Goal: Transaction & Acquisition: Purchase product/service

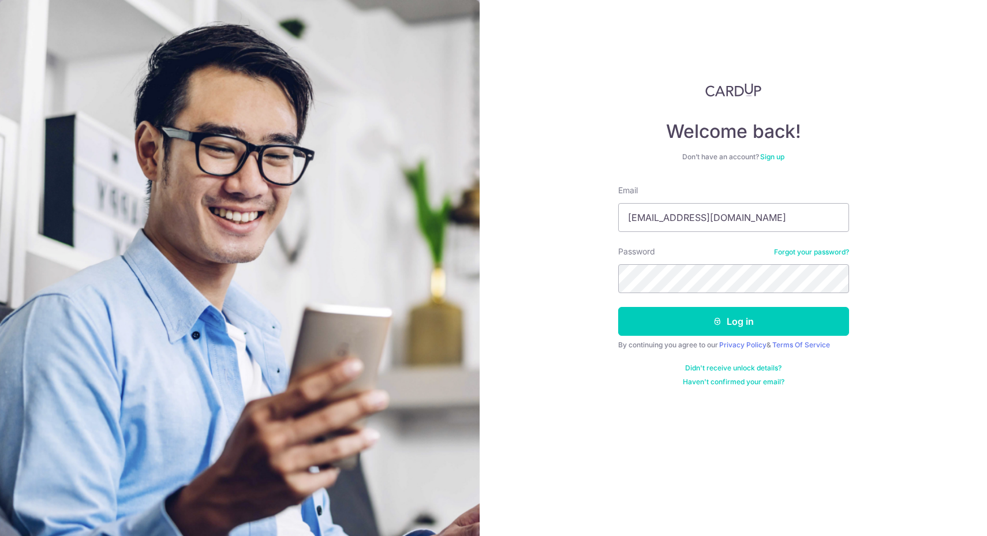
click at [743, 317] on button "Log in" at bounding box center [733, 321] width 231 height 29
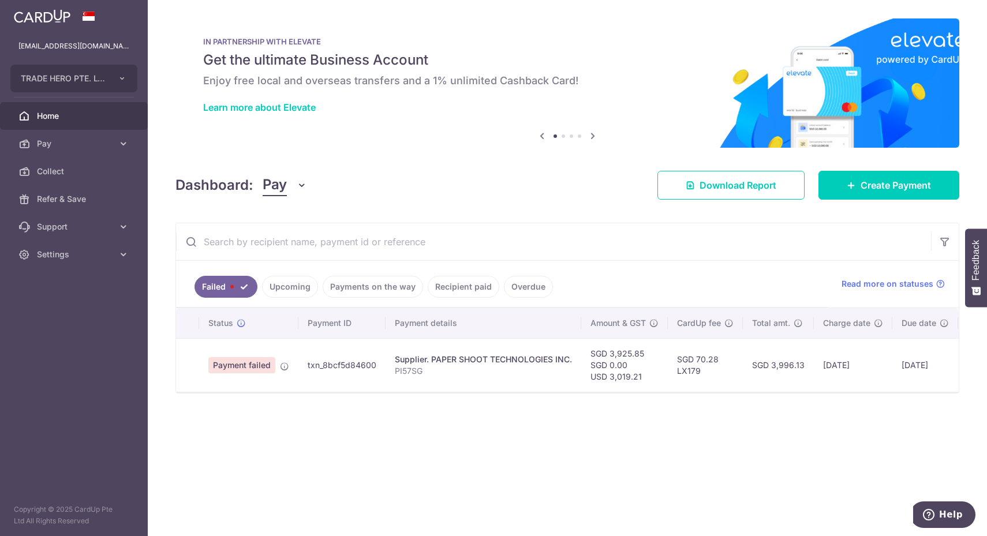
click at [596, 361] on td "SGD 3,925.85 SGD 0.00 USD 3,019.21" at bounding box center [624, 365] width 87 height 54
click at [892, 191] on span "Create Payment" at bounding box center [895, 185] width 70 height 14
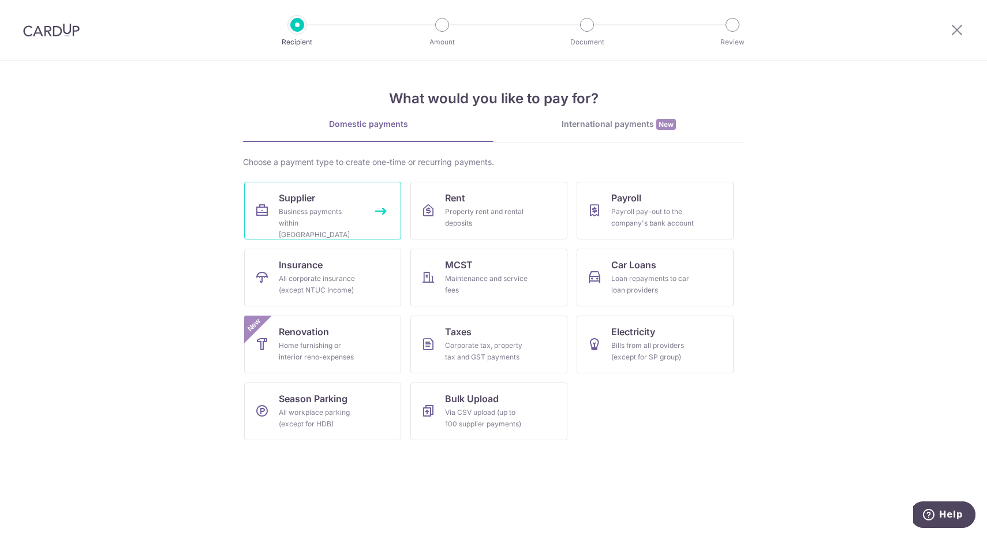
click at [370, 223] on link "Supplier Business payments within Singapore" at bounding box center [322, 211] width 157 height 58
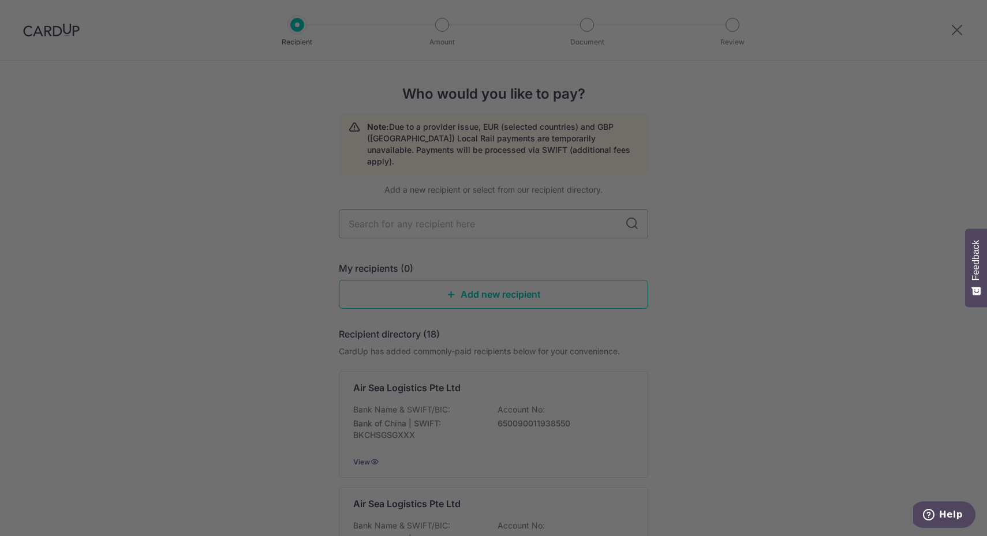
click at [952, 32] on div at bounding box center [498, 270] width 996 height 541
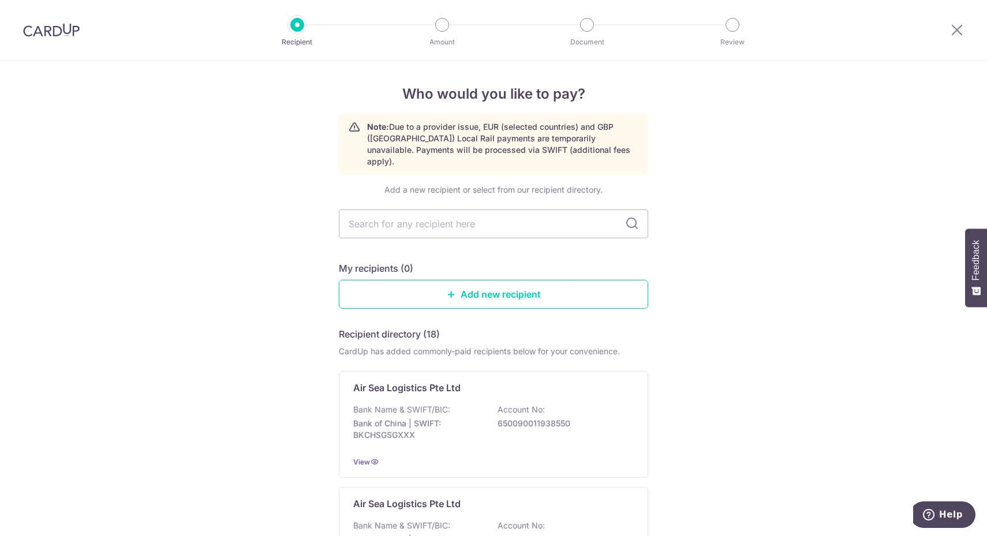
drag, startPoint x: 963, startPoint y: 20, endPoint x: 958, endPoint y: 27, distance: 9.0
click at [962, 22] on div at bounding box center [957, 30] width 60 height 60
click at [954, 33] on icon at bounding box center [957, 30] width 14 height 14
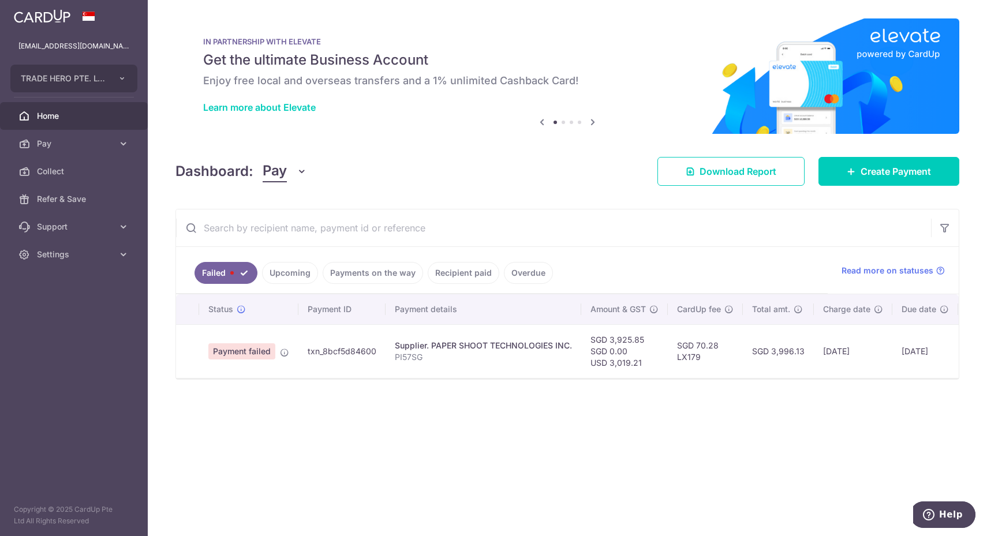
scroll to position [0, 80]
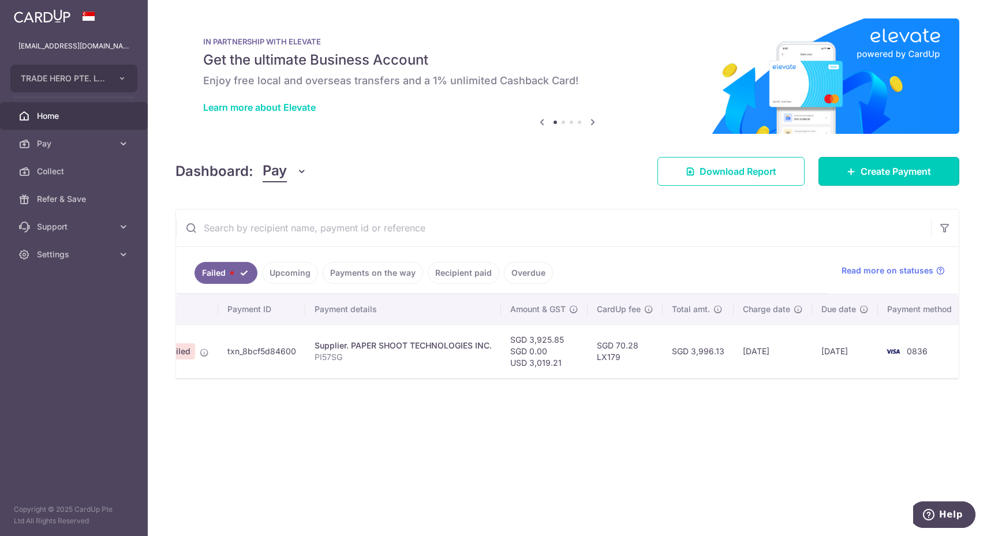
click at [883, 182] on link "Create Payment" at bounding box center [888, 171] width 141 height 29
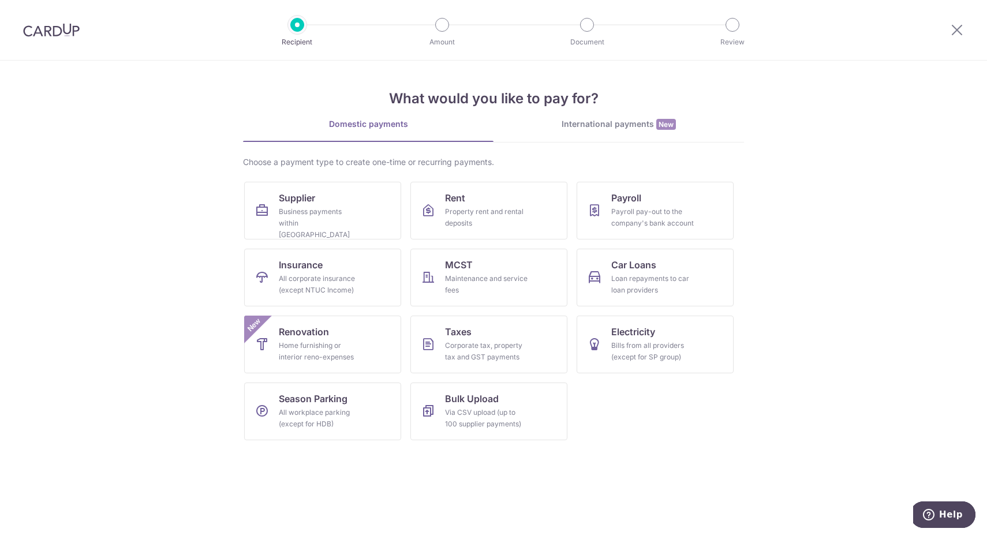
click at [632, 122] on div "International payments New" at bounding box center [618, 124] width 250 height 12
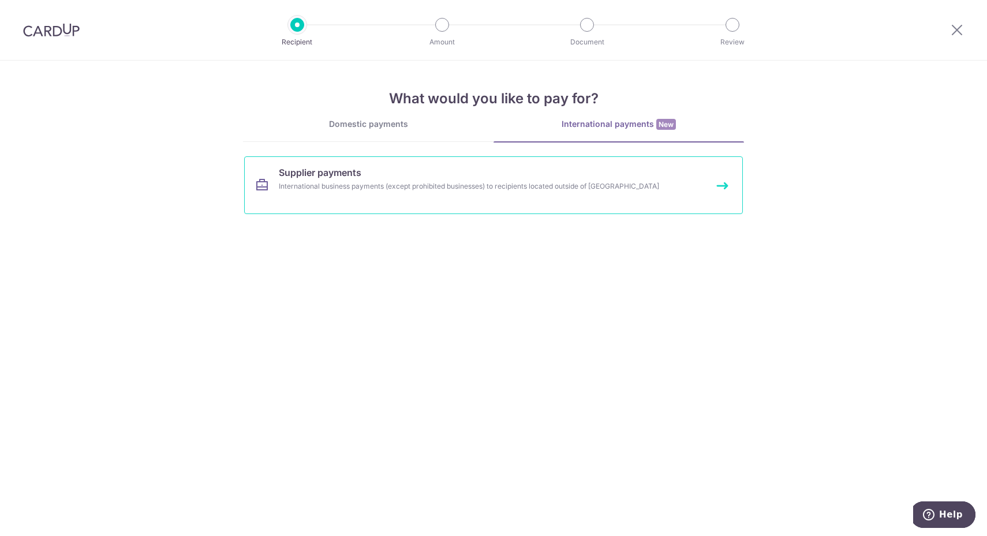
click at [436, 182] on div "International business payments (except prohibited businesses) to recipients lo…" at bounding box center [478, 187] width 399 height 12
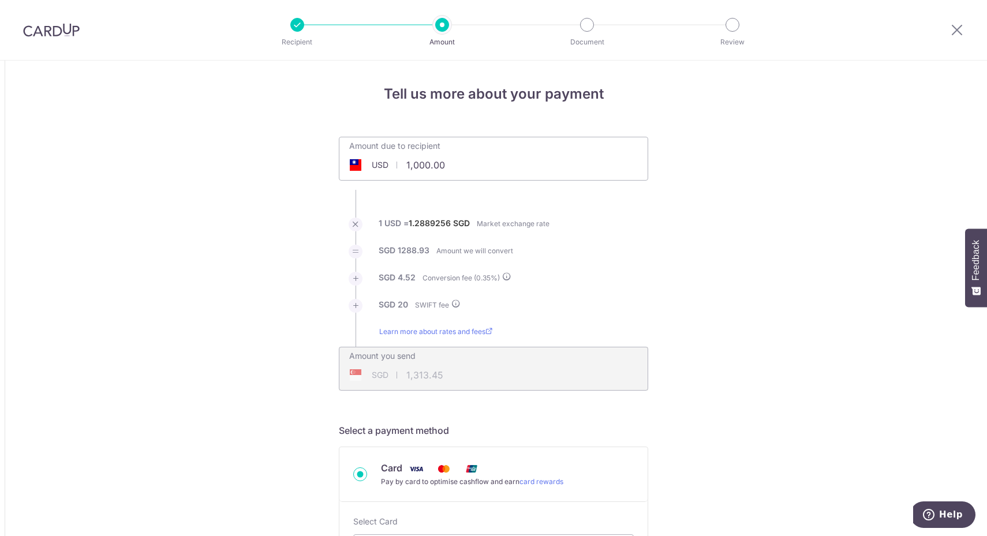
drag, startPoint x: 488, startPoint y: 166, endPoint x: 344, endPoint y: 150, distance: 144.6
click at [344, 150] on div "Amount due to recipient USD 1,000.00 1000" at bounding box center [428, 150] width 178 height 27
type input "3,019.21"
type input "3,925.23"
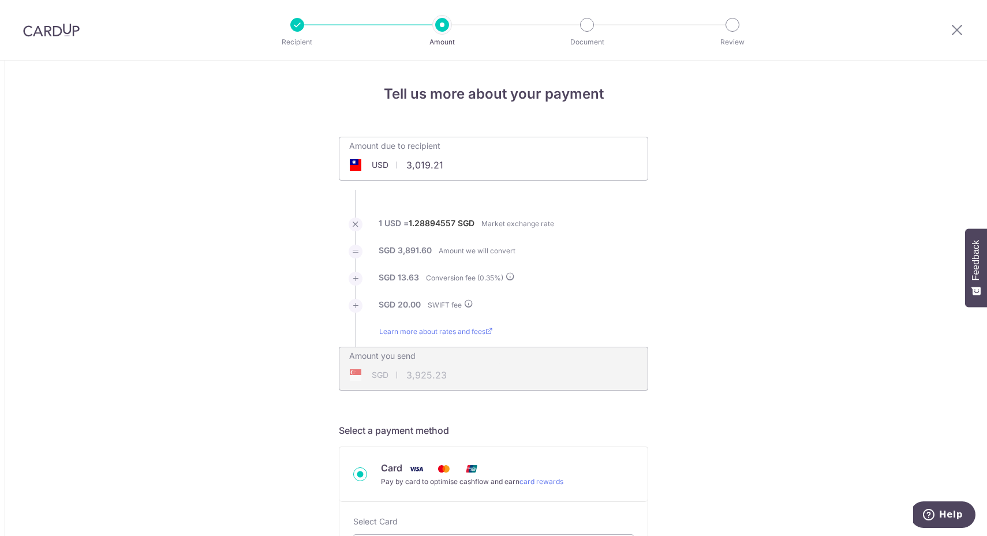
scroll to position [288, 0]
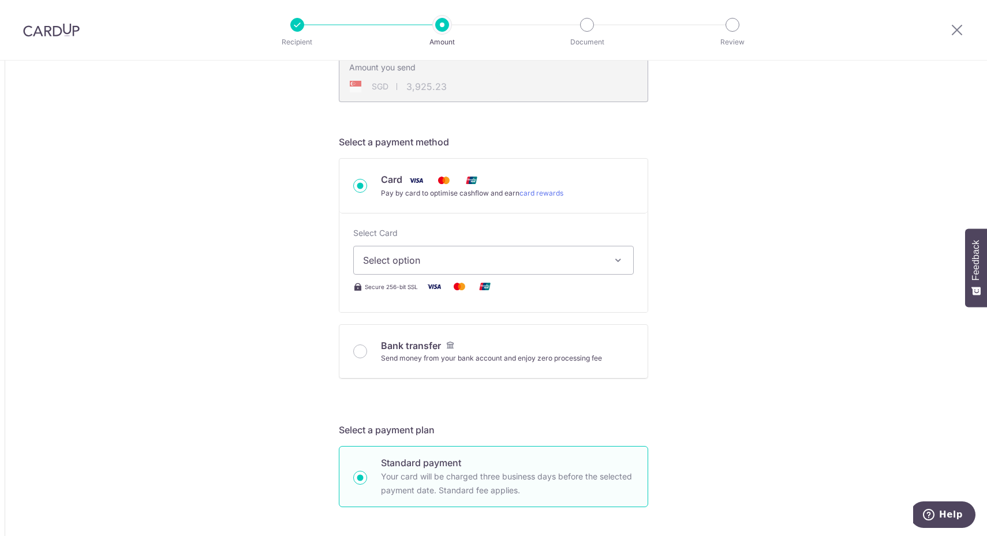
click at [474, 265] on span "Select option" at bounding box center [483, 260] width 240 height 14
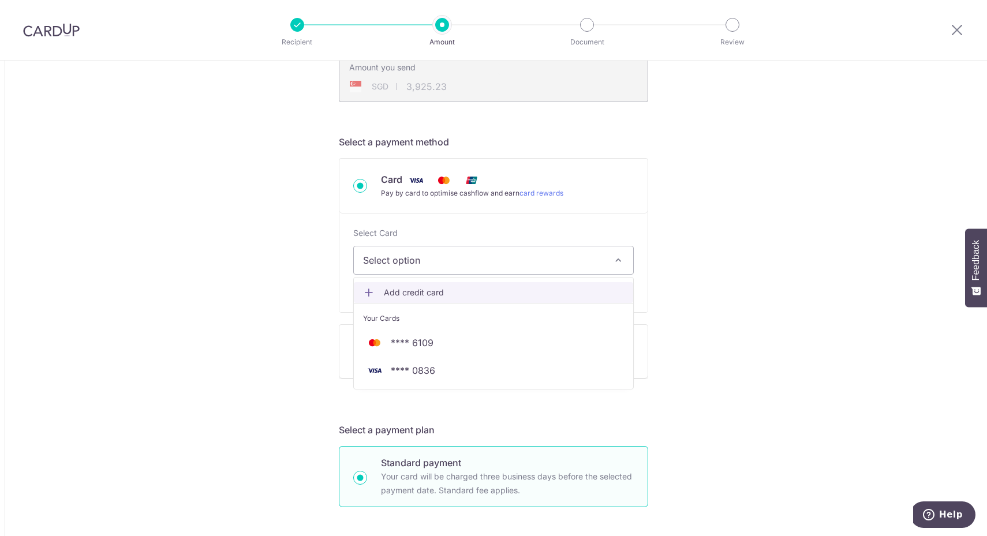
click at [458, 283] on link "Add credit card" at bounding box center [493, 292] width 279 height 21
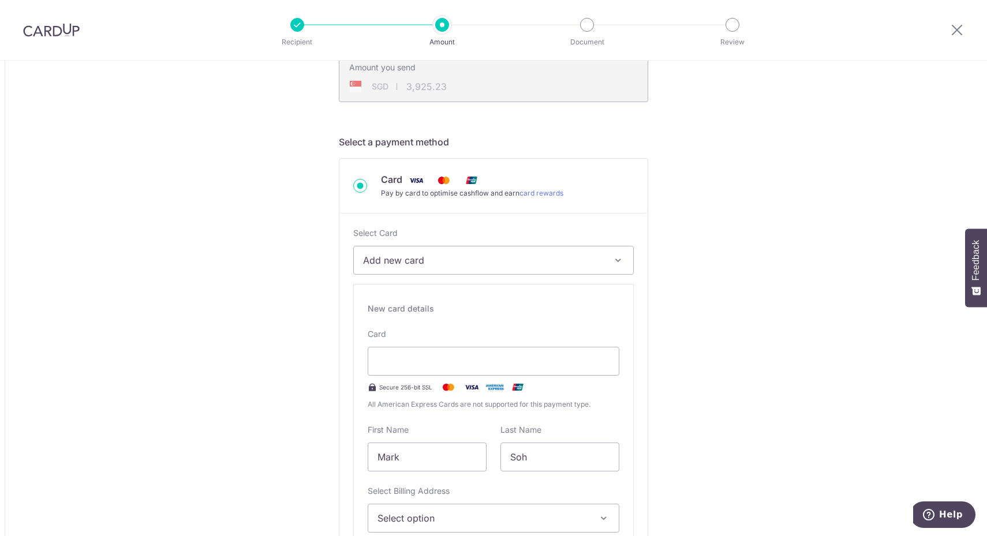
scroll to position [433, 0]
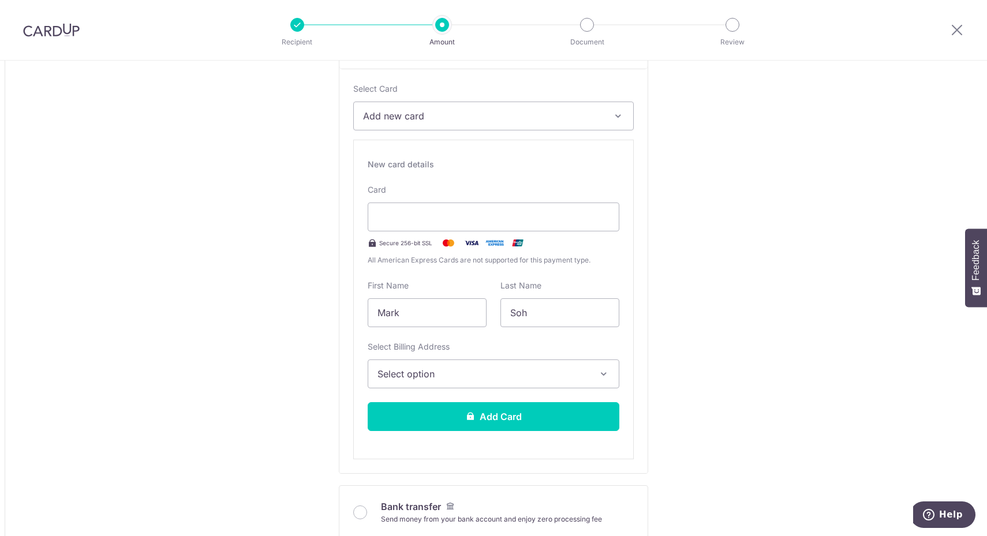
click at [571, 382] on button "Select option" at bounding box center [494, 373] width 252 height 29
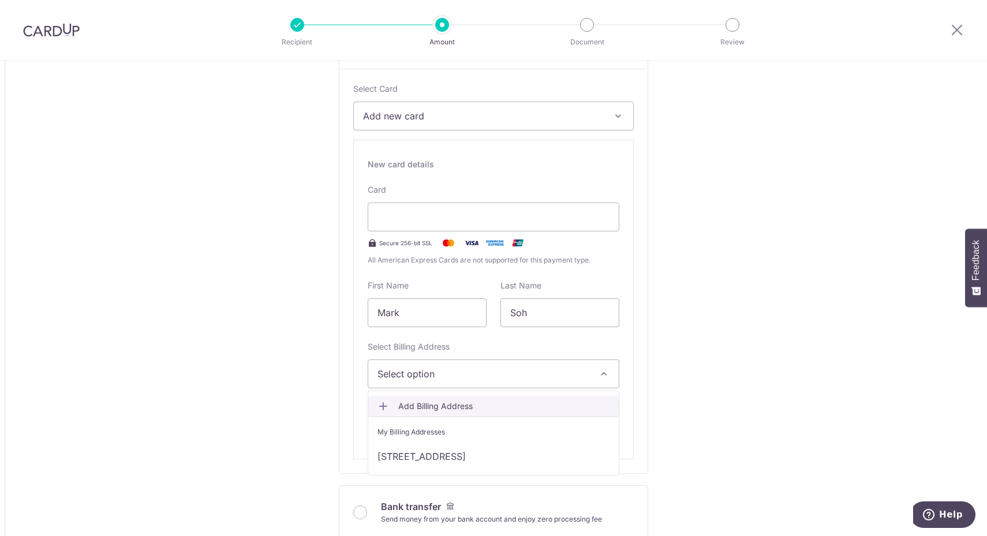
click at [546, 405] on span "Add Billing Address" at bounding box center [503, 406] width 211 height 12
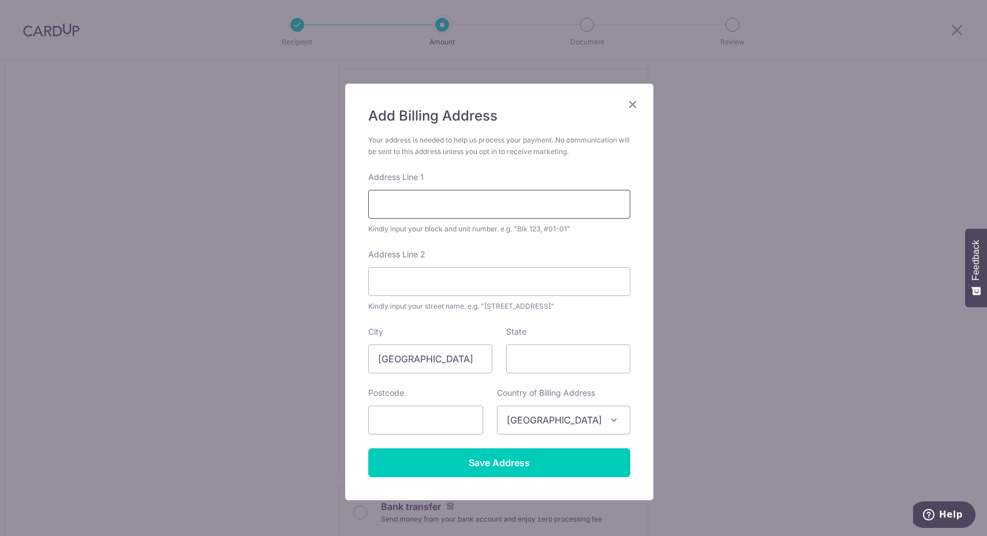
click at [543, 211] on input "Address Line 1" at bounding box center [499, 204] width 262 height 29
type input "22 Hillview Terrace, Natura@Hillview 05-19"
click at [589, 289] on input "Address Line 2" at bounding box center [499, 281] width 262 height 29
click at [593, 361] on input "State" at bounding box center [568, 358] width 124 height 29
type input "669233"
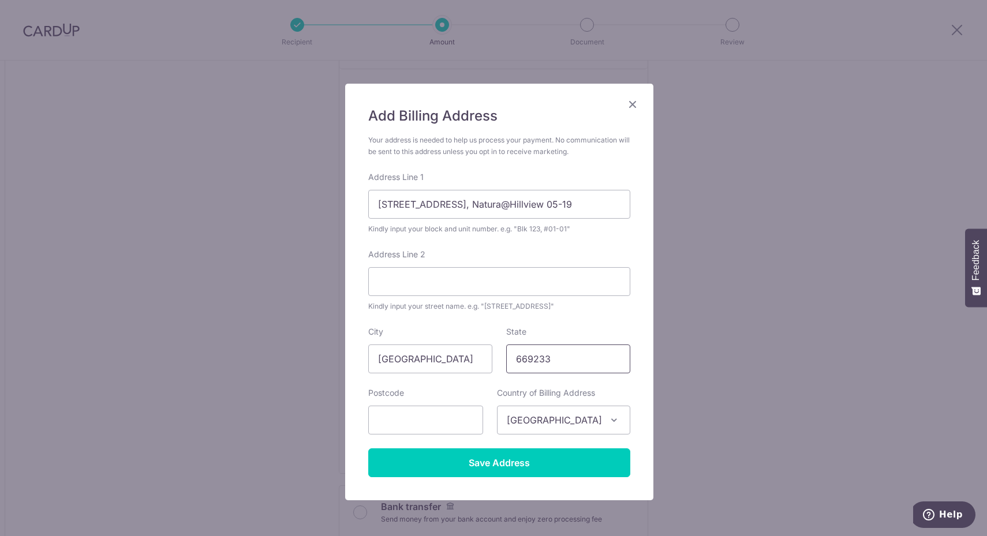
drag, startPoint x: 516, startPoint y: 358, endPoint x: 475, endPoint y: 358, distance: 41.0
click at [475, 358] on div "City Singapore State 669233" at bounding box center [499, 349] width 276 height 47
drag, startPoint x: 437, startPoint y: 426, endPoint x: 509, endPoint y: 407, distance: 74.0
click at [437, 426] on input "text" at bounding box center [425, 420] width 115 height 29
paste input "669233"
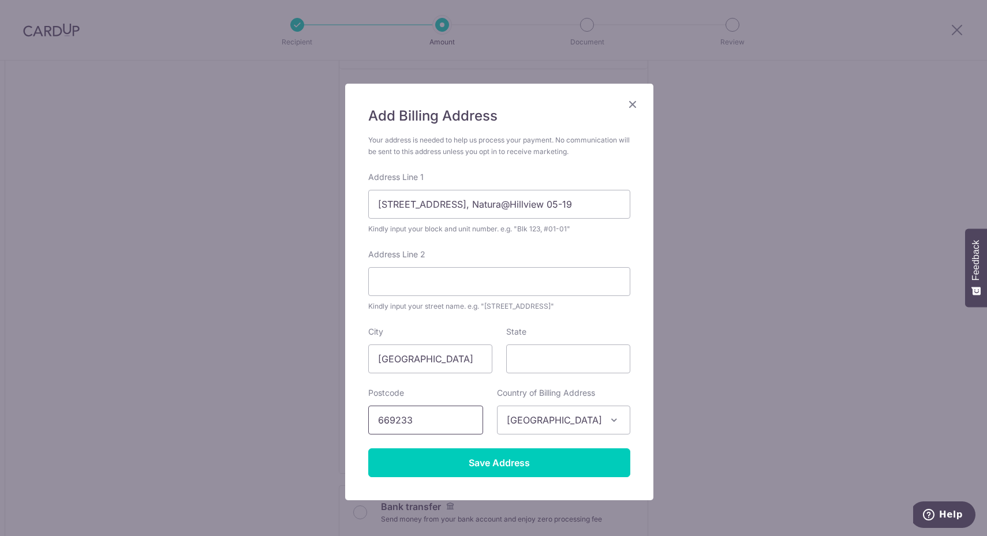
type input "669233"
click at [577, 363] on input "State" at bounding box center [568, 358] width 124 height 29
type input "Singapore"
click at [512, 467] on input "Save Address" at bounding box center [499, 462] width 262 height 29
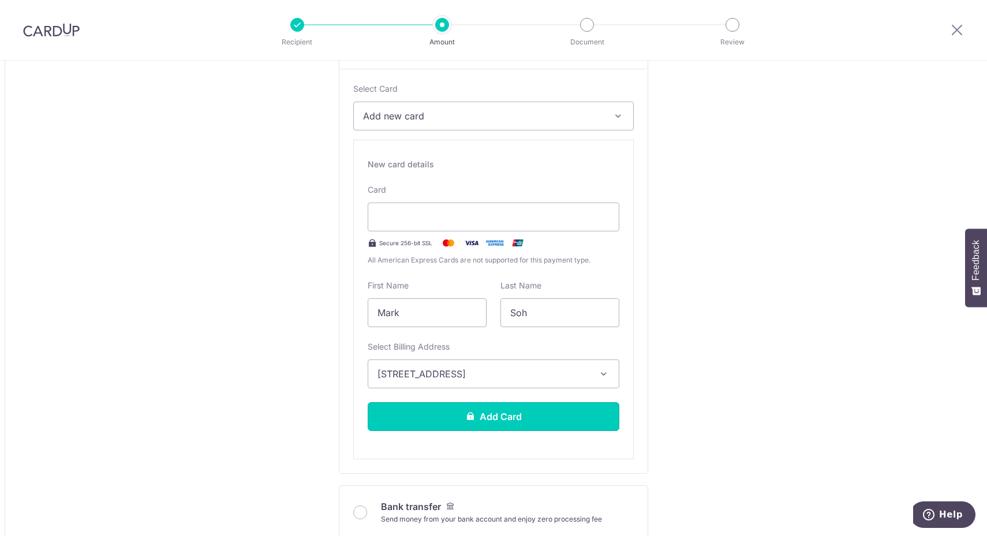
click at [530, 416] on button "Add Card" at bounding box center [494, 416] width 252 height 29
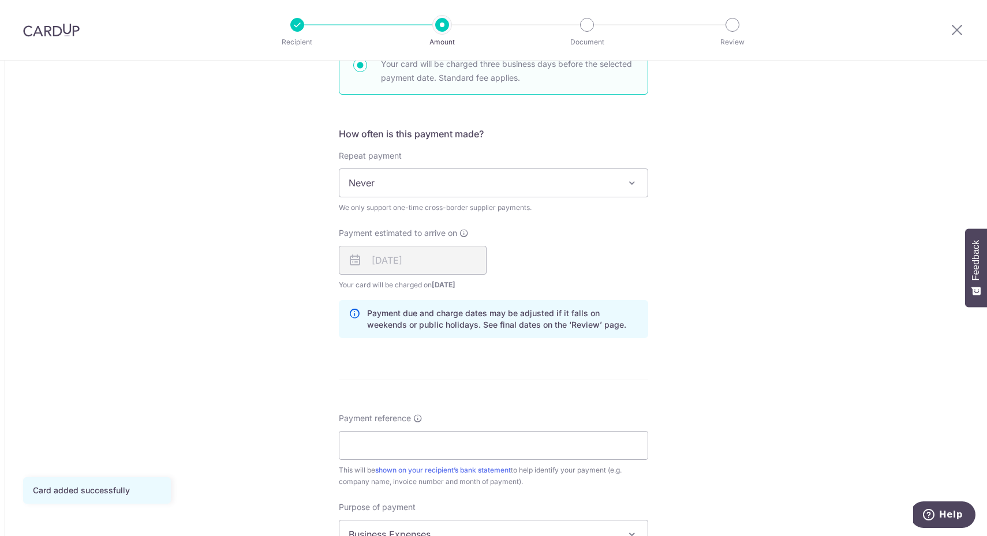
scroll to position [721, 0]
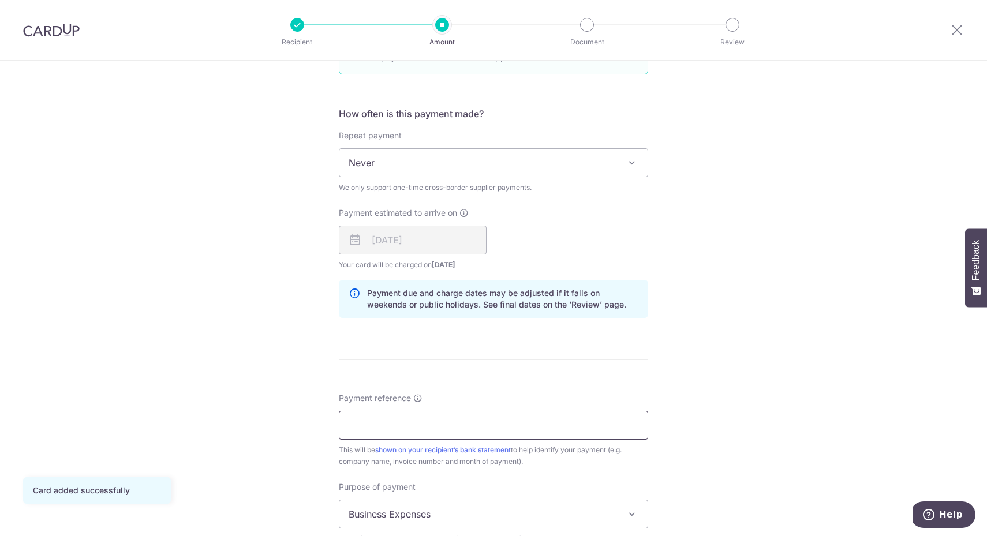
click at [497, 436] on input "Payment reference" at bounding box center [493, 425] width 309 height 29
type input "PI57SG"
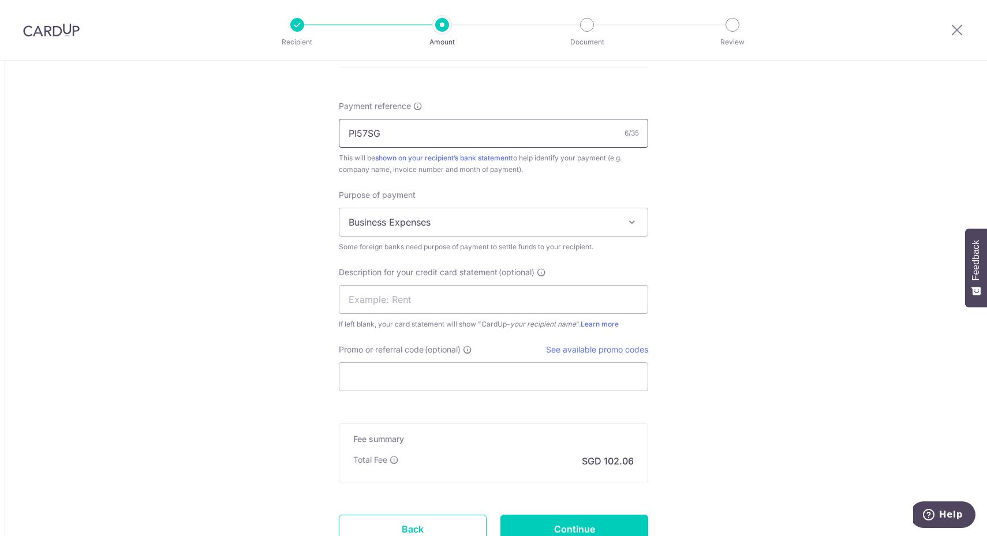
scroll to position [1082, 0]
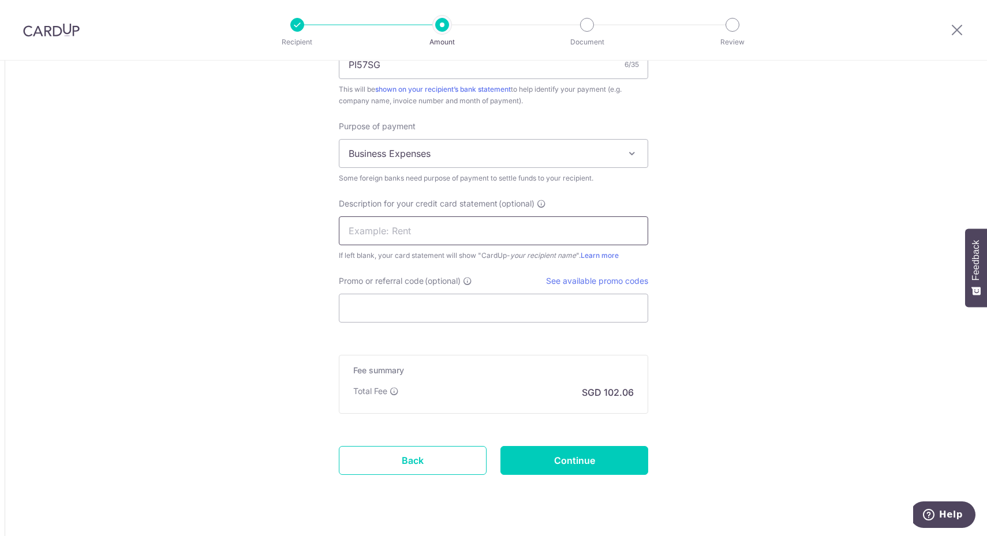
click at [441, 231] on input "text" at bounding box center [493, 230] width 309 height 29
type input "PI57SG"
click at [533, 300] on input "Promo or referral code (optional)" at bounding box center [493, 308] width 309 height 29
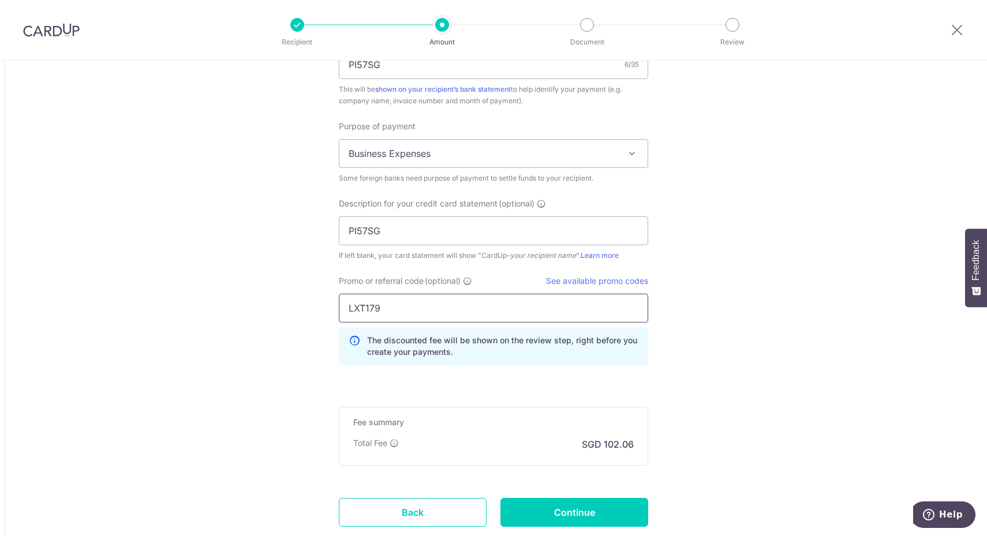
click at [362, 308] on input "LXT179" at bounding box center [493, 308] width 309 height 29
type input "LX179"
click at [617, 512] on input "Continue" at bounding box center [574, 512] width 148 height 29
type input "Create Schedule"
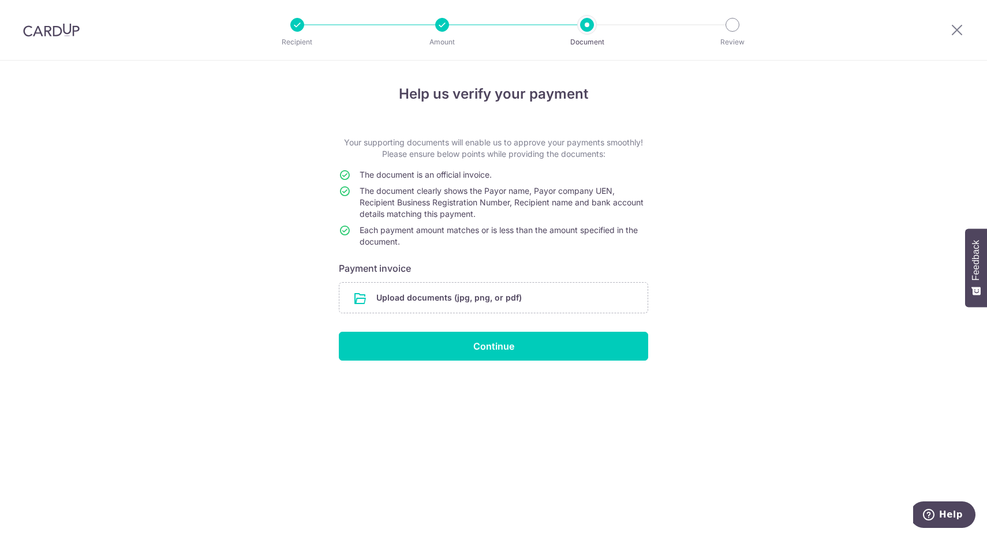
click at [548, 300] on input "file" at bounding box center [493, 298] width 308 height 30
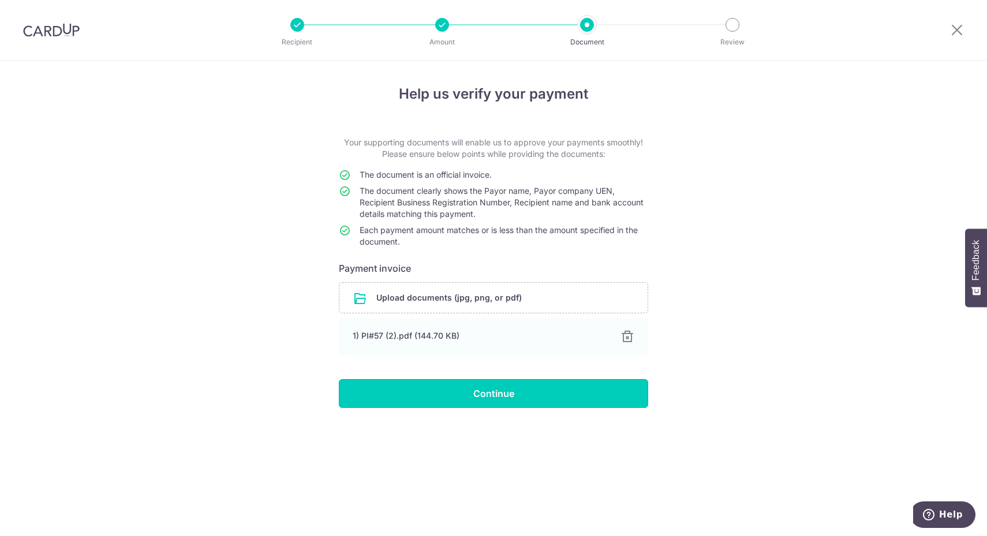
click at [595, 402] on input "Continue" at bounding box center [493, 393] width 309 height 29
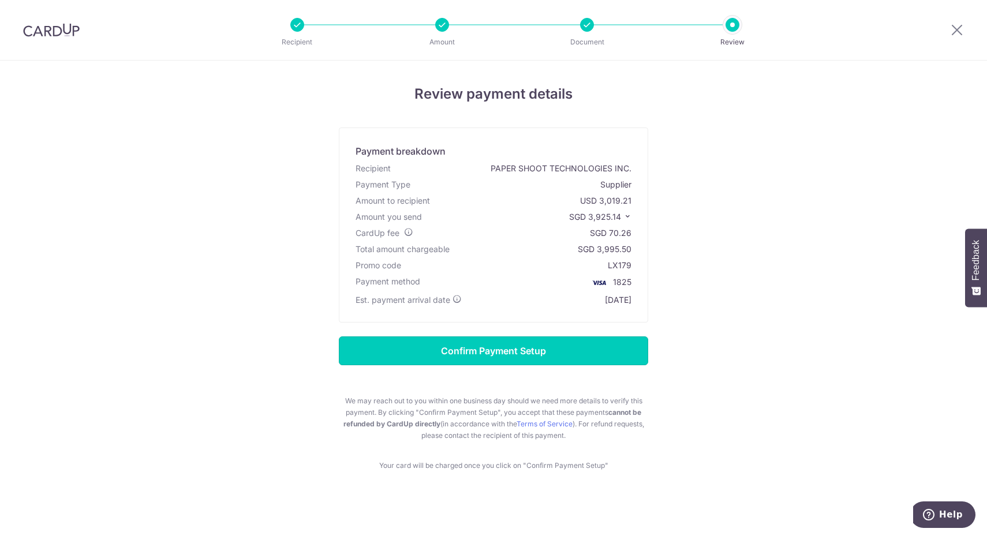
click at [598, 348] on input "Confirm Payment Setup" at bounding box center [493, 350] width 309 height 29
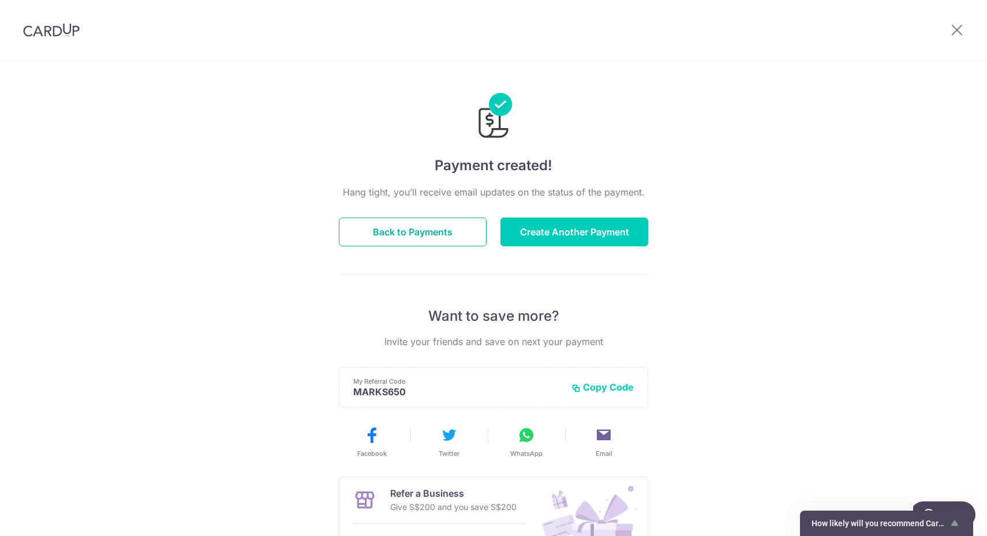
click at [407, 226] on button "Back to Payments" at bounding box center [413, 232] width 148 height 29
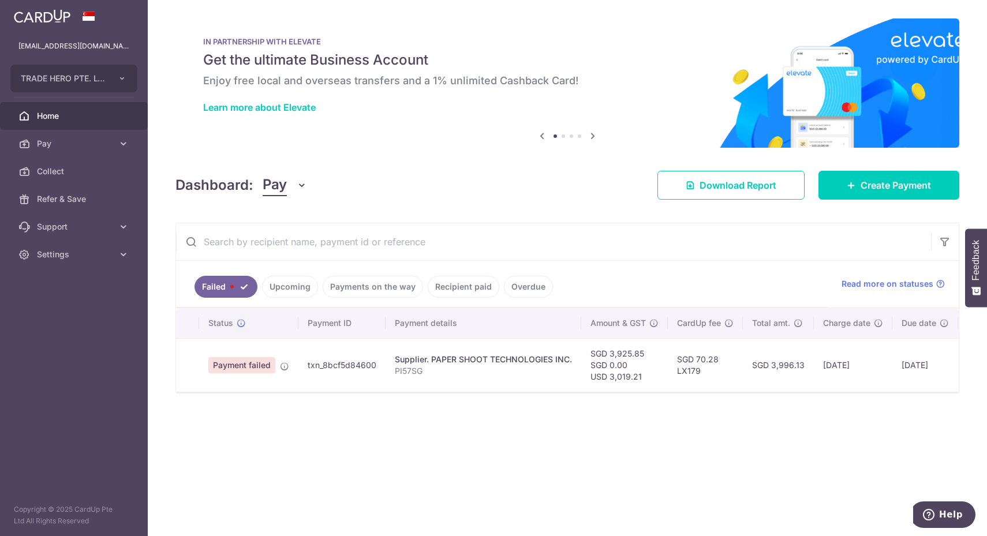
click at [291, 278] on link "Upcoming" at bounding box center [290, 287] width 56 height 22
